Goal: Information Seeking & Learning: Check status

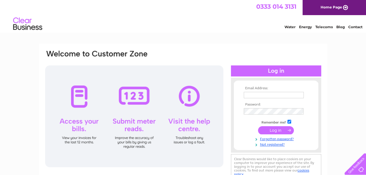
type input "joheath@btconnect.com"
click at [277, 130] on input "submit" at bounding box center [276, 130] width 36 height 8
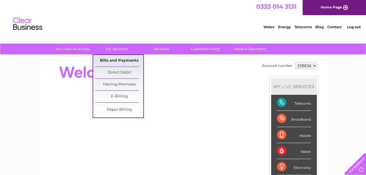
click at [127, 65] on link "Bills and Payments" at bounding box center [119, 61] width 48 height 12
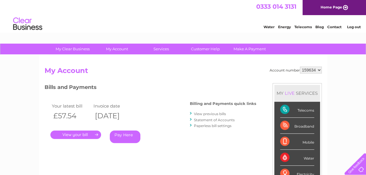
click at [90, 134] on link "." at bounding box center [75, 135] width 51 height 8
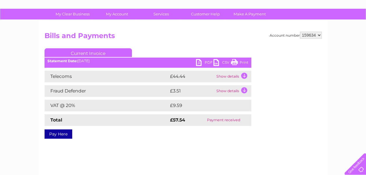
click at [244, 76] on td "Show details" at bounding box center [233, 77] width 36 height 12
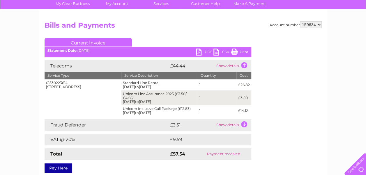
scroll to position [47, 0]
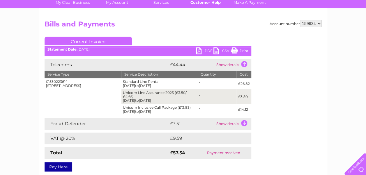
click at [217, 5] on link "Customer Help" at bounding box center [206, 2] width 48 height 11
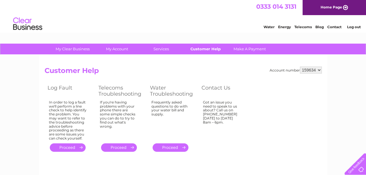
click at [216, 51] on link "Customer Help" at bounding box center [206, 49] width 48 height 11
